Goal: Information Seeking & Learning: Find specific fact

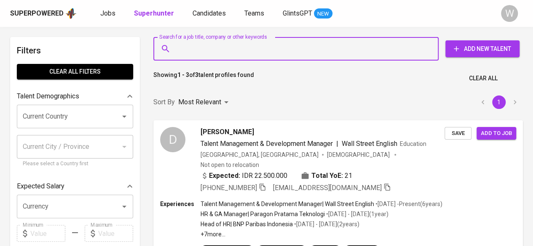
click at [236, 44] on input "Search for a job title, company or other keywords" at bounding box center [298, 49] width 248 height 16
paste input "[EMAIL_ADDRESS][DOMAIN_NAME]"
type input "[EMAIL_ADDRESS][DOMAIN_NAME]"
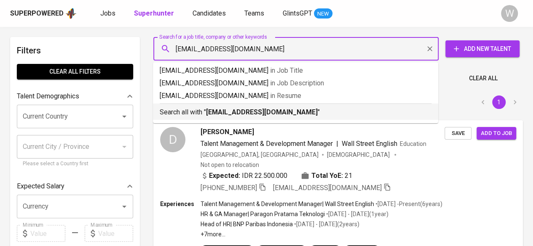
click at [269, 113] on b "[EMAIL_ADDRESS][DOMAIN_NAME]" at bounding box center [262, 112] width 112 height 8
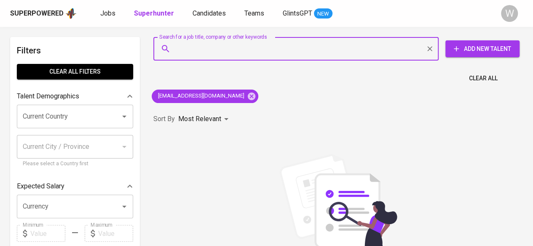
scroll to position [221, 0]
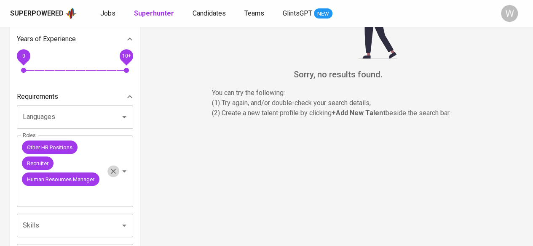
click at [112, 171] on icon "Clear" at bounding box center [113, 171] width 5 height 5
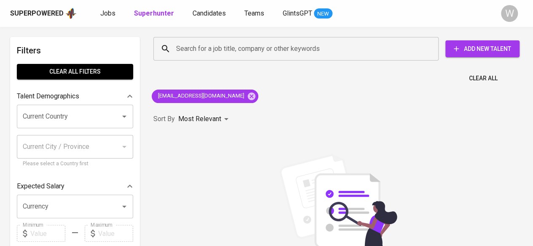
click at [224, 152] on div "Sorry, no results found. You can try the following : (1) Try again, and/or doub…" at bounding box center [337, 246] width 379 height 229
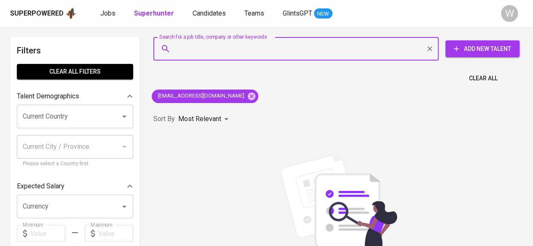
click at [196, 51] on input "Search for a job title, company or other keywords" at bounding box center [298, 49] width 248 height 16
paste input "[EMAIL_ADDRESS][DOMAIN_NAME]"
type input "[EMAIL_ADDRESS][DOMAIN_NAME]"
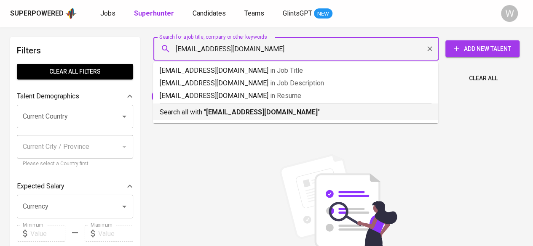
click at [240, 117] on p "Search all with " [EMAIL_ADDRESS][DOMAIN_NAME] "" at bounding box center [296, 112] width 272 height 10
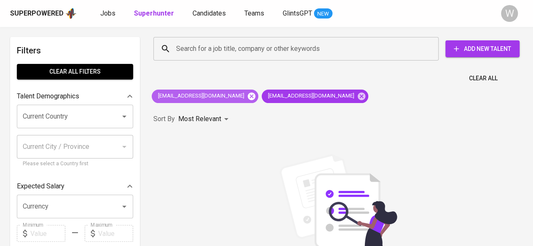
click at [247, 92] on icon at bounding box center [251, 96] width 9 height 9
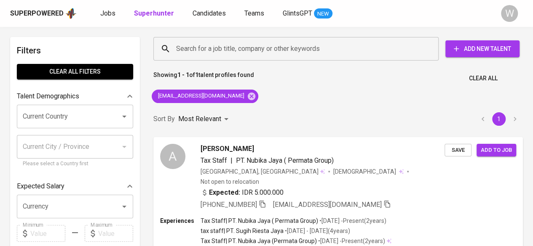
scroll to position [29, 0]
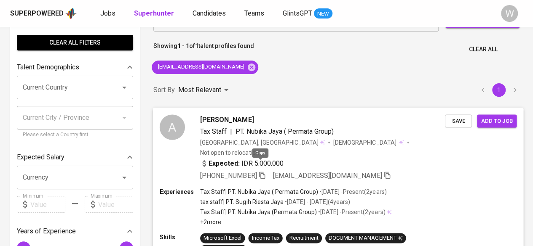
click at [262, 171] on icon "button" at bounding box center [262, 175] width 8 height 8
